Goal: Connect with others: Connect with others

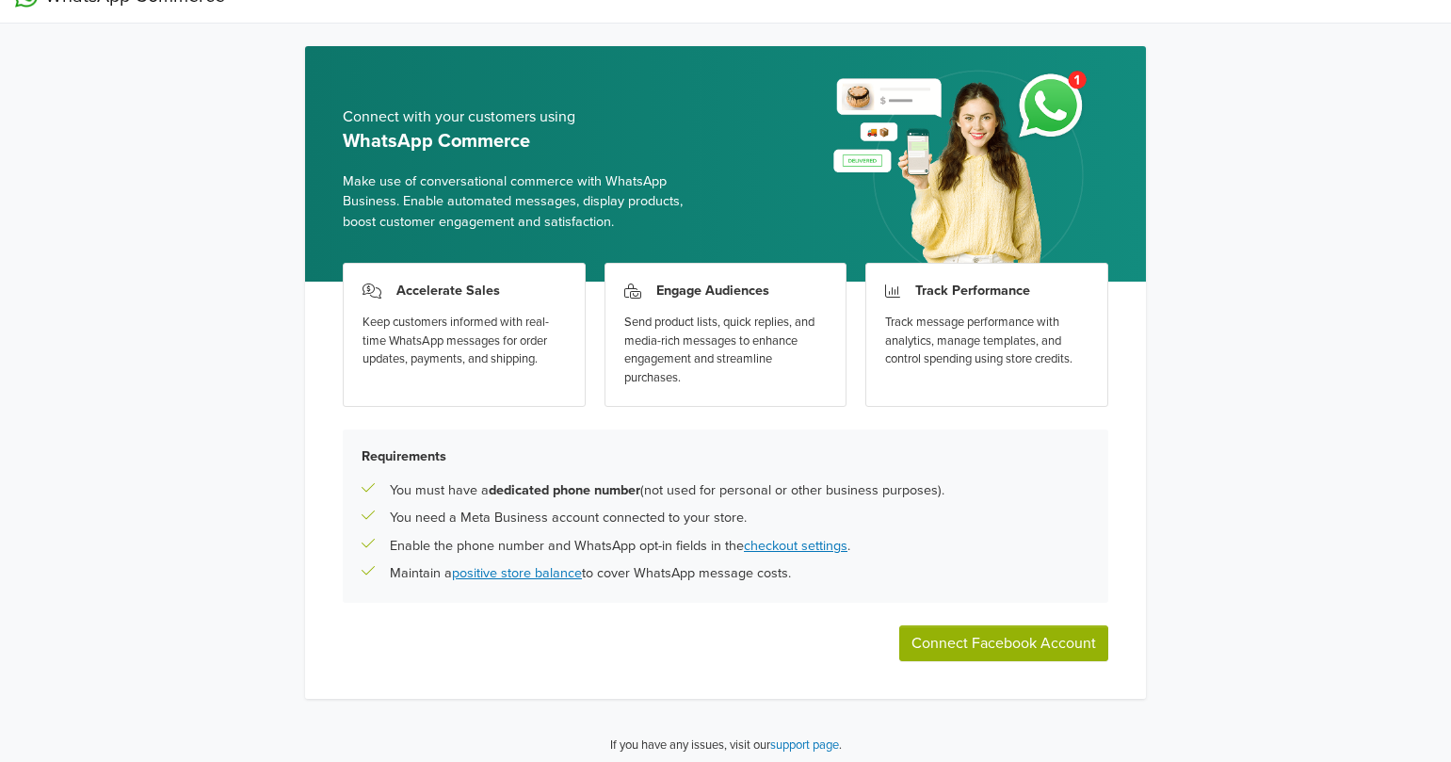
scroll to position [39, 0]
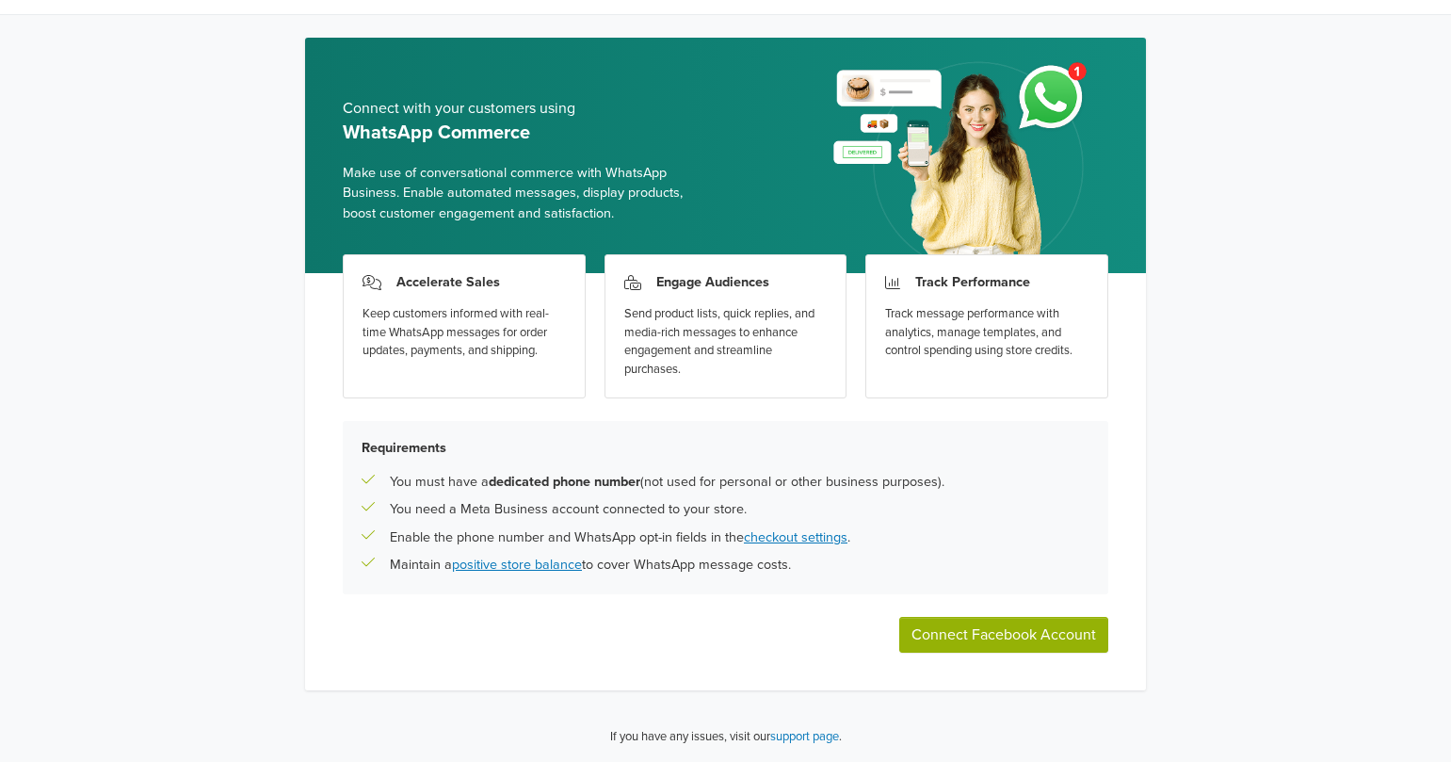
click at [998, 631] on button "Connect Facebook Account" at bounding box center [1003, 635] width 209 height 36
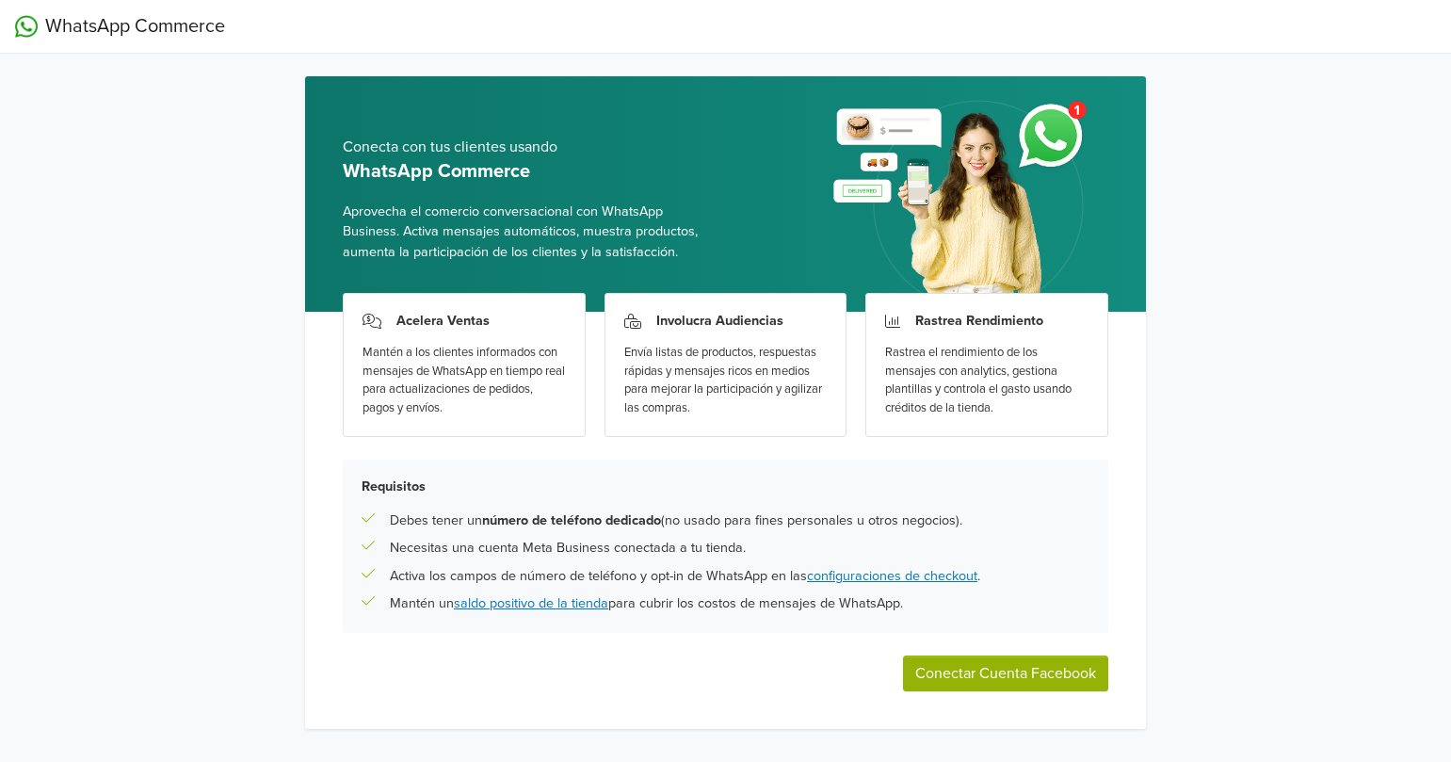
click at [1011, 672] on button "Conectar Cuenta Facebook" at bounding box center [1005, 673] width 205 height 36
click at [121, 35] on span "WhatsApp Commerce" at bounding box center [135, 26] width 180 height 28
